Goal: Information Seeking & Learning: Learn about a topic

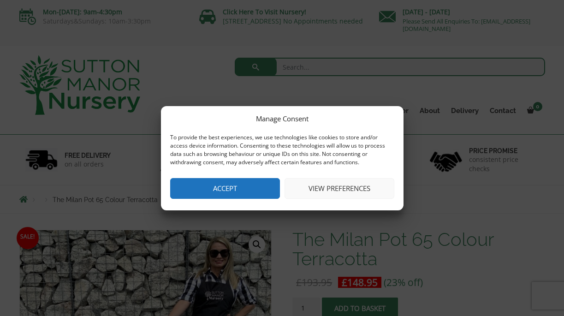
click at [236, 191] on button "Accept" at bounding box center [225, 188] width 110 height 21
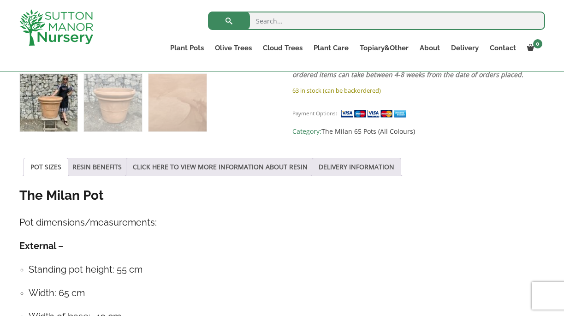
scroll to position [405, 0]
click at [113, 170] on link "RESIN BENEFITS" at bounding box center [96, 168] width 49 height 18
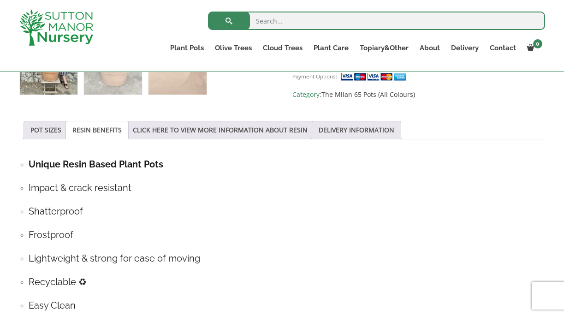
scroll to position [438, 0]
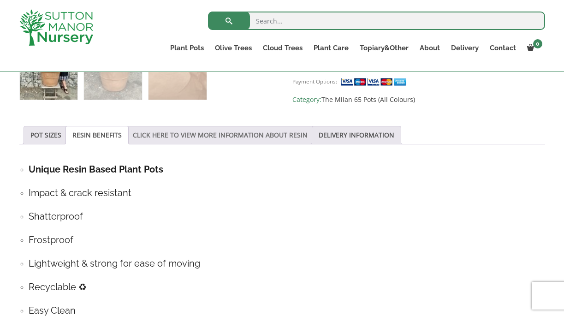
click at [223, 136] on link "CLICK HERE TO VIEW MORE INFORMATION ABOUT RESIN" at bounding box center [220, 135] width 175 height 18
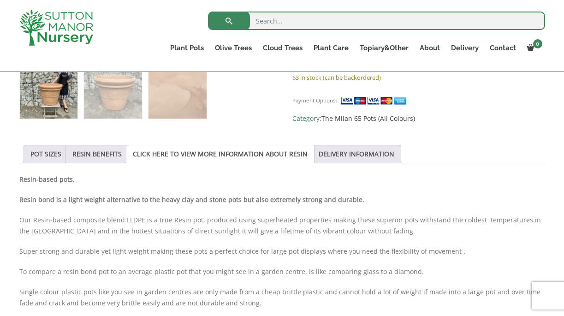
scroll to position [396, 0]
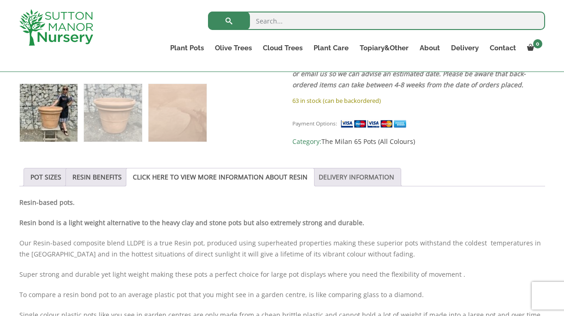
click at [375, 178] on link "DELIVERY INFORMATION" at bounding box center [357, 177] width 76 height 18
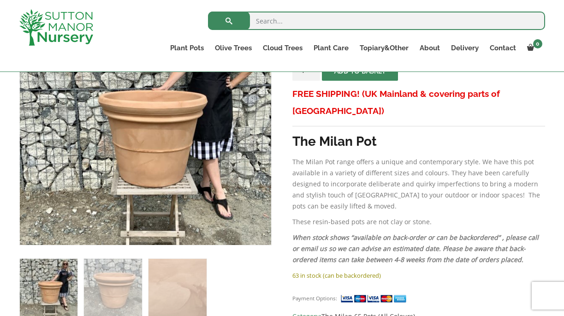
scroll to position [189, 0]
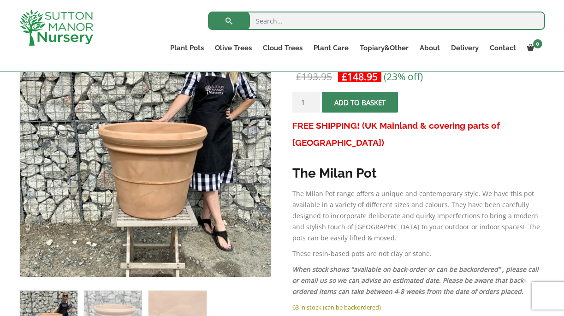
click at [375, 188] on p "The Milan Pot range offers a unique and contemporary style. We have this pot av…" at bounding box center [418, 215] width 252 height 55
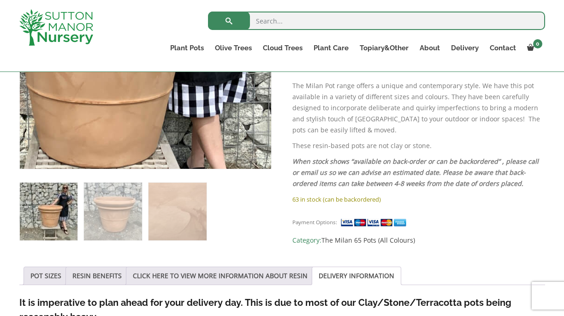
scroll to position [307, 0]
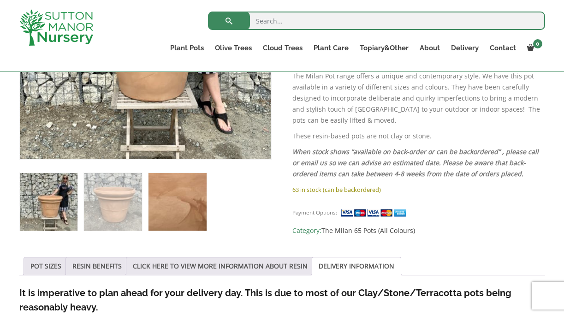
click at [185, 196] on img at bounding box center [178, 202] width 58 height 58
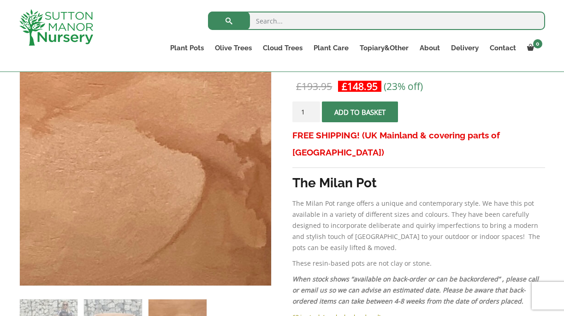
scroll to position [178, 0]
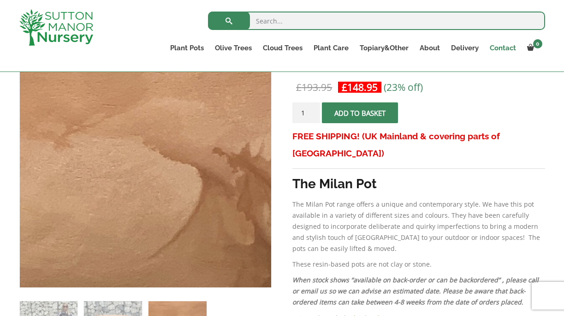
click at [503, 47] on link "Contact" at bounding box center [502, 48] width 37 height 13
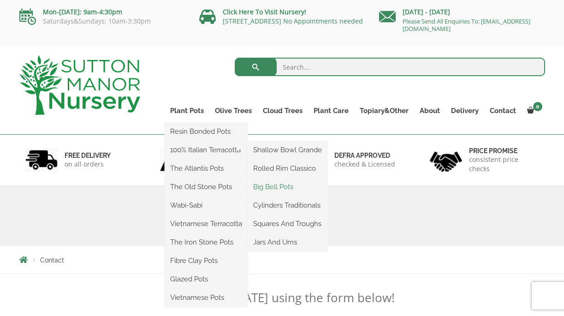
click at [277, 188] on link "Big Bell Pots" at bounding box center [288, 187] width 80 height 14
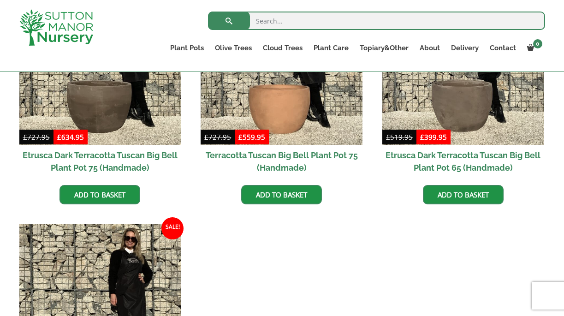
scroll to position [804, 0]
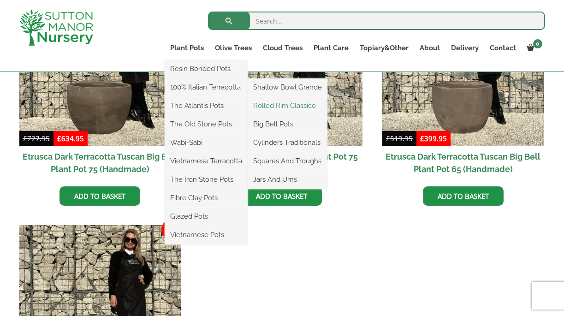
click at [291, 106] on link "Rolled Rim Classico" at bounding box center [288, 106] width 80 height 14
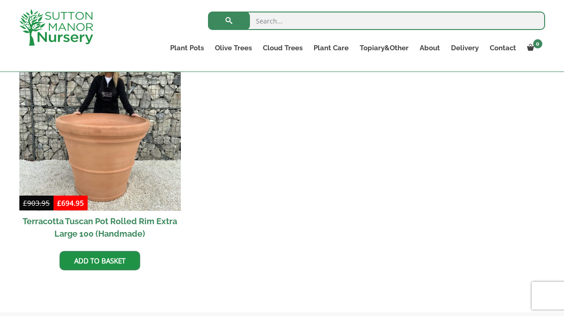
scroll to position [924, 0]
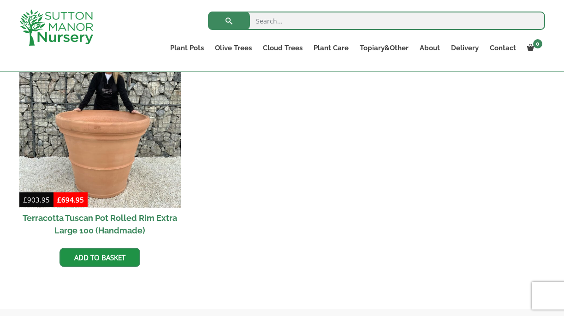
click at [0, 0] on link "Ligustrum Pom Poms" at bounding box center [0, 0] width 0 height 0
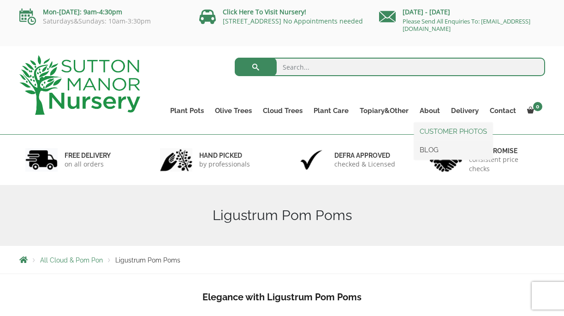
click at [446, 133] on link "CUSTOMER PHOTOS" at bounding box center [453, 132] width 78 height 14
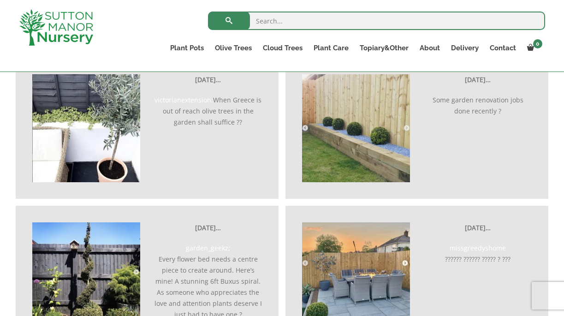
scroll to position [1832, 0]
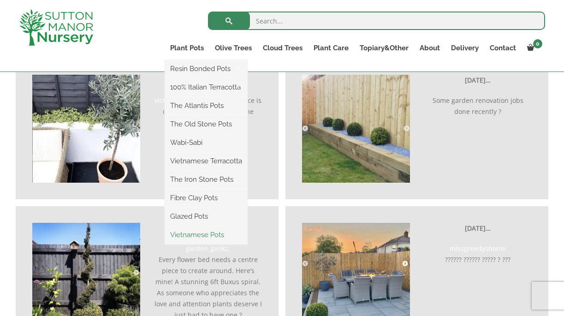
click at [205, 235] on link "Vietnamese Pots" at bounding box center [206, 235] width 83 height 14
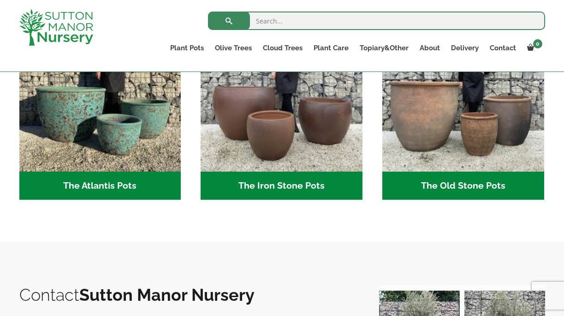
scroll to position [496, 0]
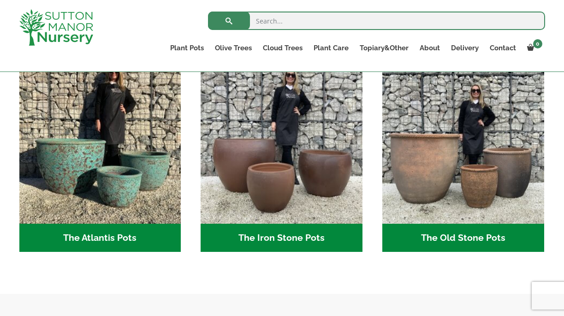
click at [470, 234] on h2 "The Old Stone Pots (7)" at bounding box center [463, 238] width 162 height 29
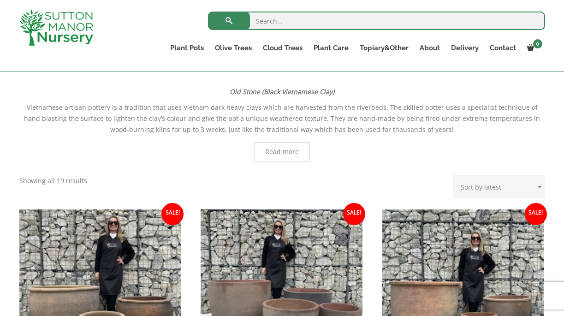
scroll to position [183, 0]
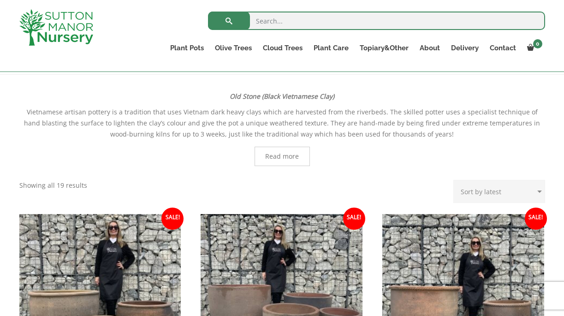
click at [286, 159] on span "Read more" at bounding box center [282, 156] width 34 height 6
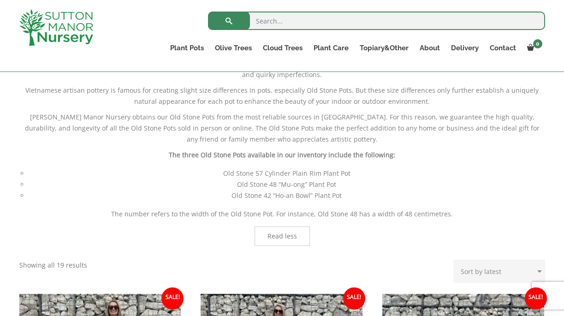
scroll to position [357, 0]
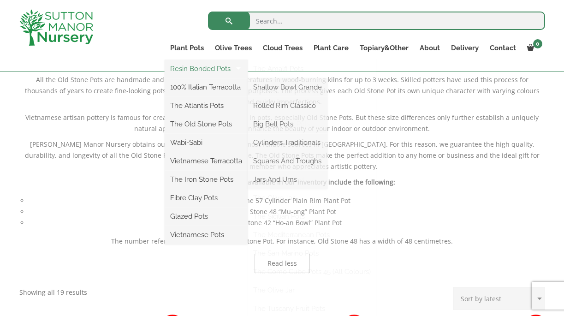
click at [186, 70] on link "Resin Bonded Pots" at bounding box center [206, 69] width 83 height 14
